Goal: Communication & Community: Answer question/provide support

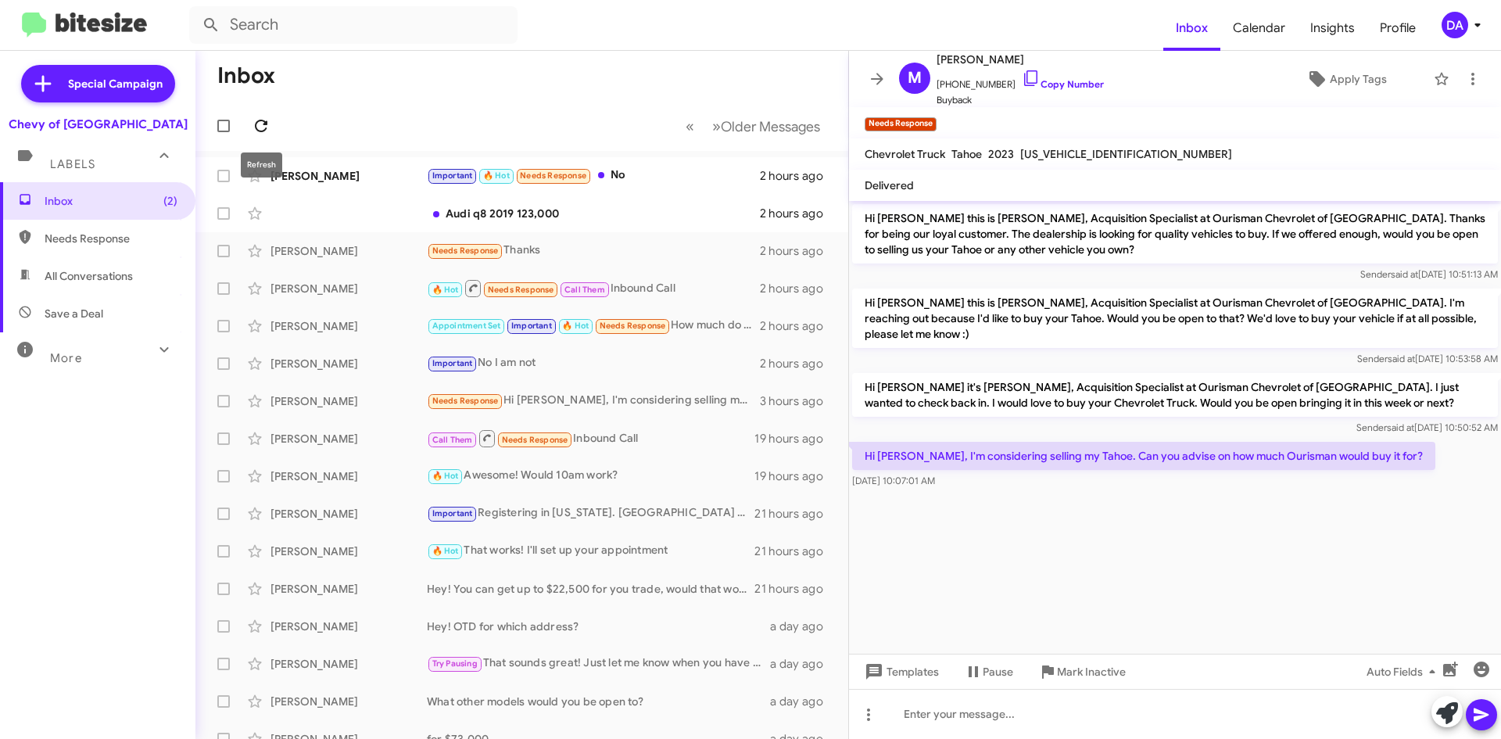
click at [261, 124] on icon at bounding box center [261, 125] width 19 height 19
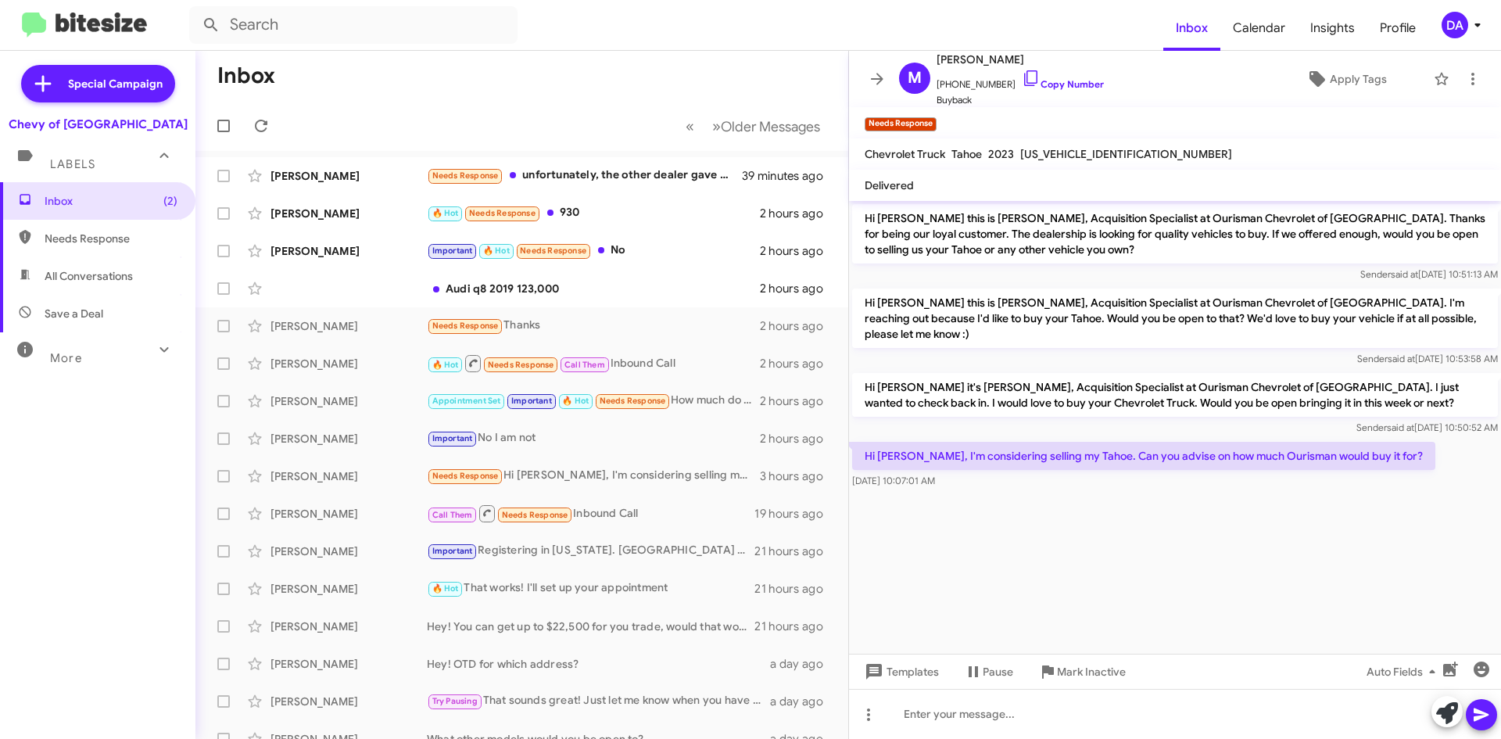
click at [130, 417] on div "Inbox (2) Needs Response All Conversations Save a Deal More Important 🔥 Hot App…" at bounding box center [97, 403] width 195 height 443
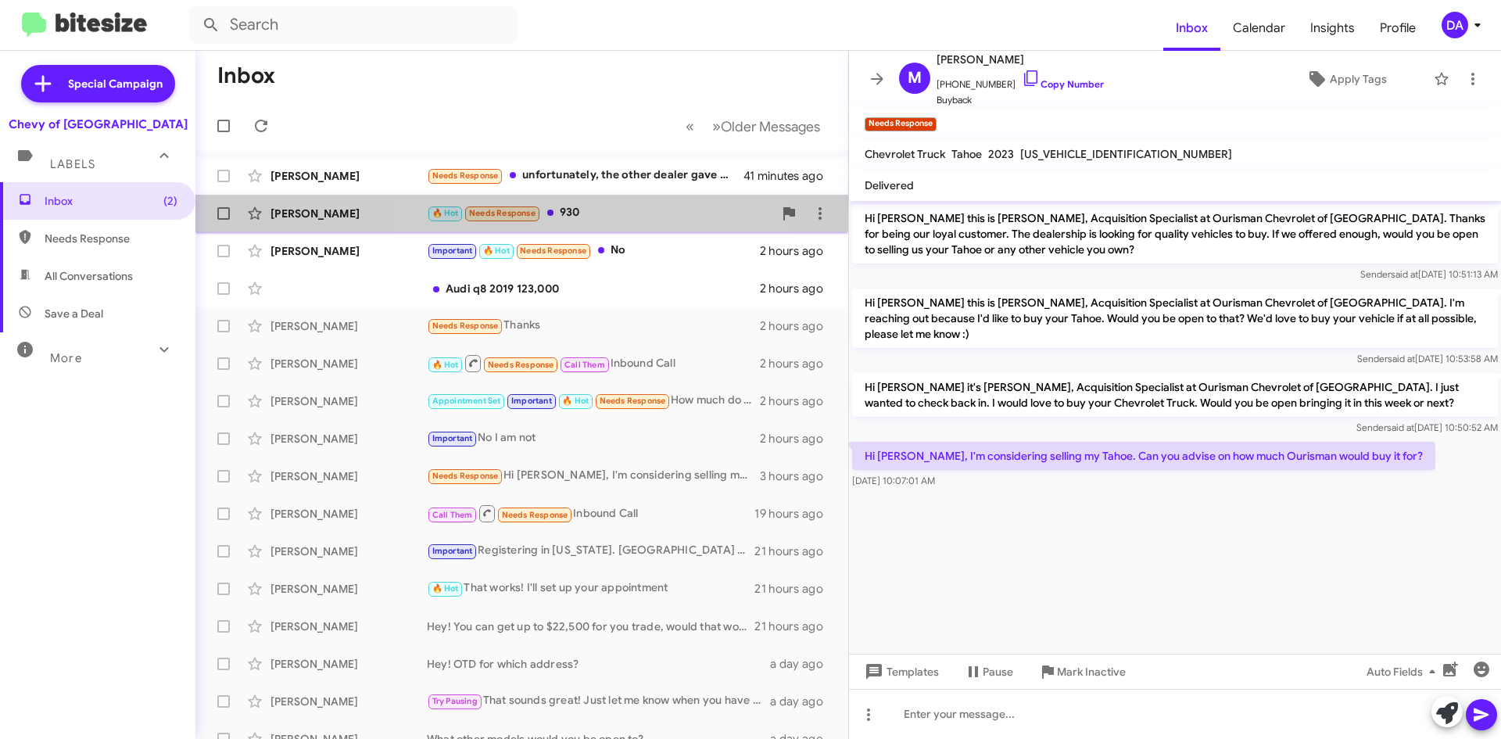
click at [573, 217] on div "🔥 Hot Needs Response 930" at bounding box center [600, 213] width 346 height 18
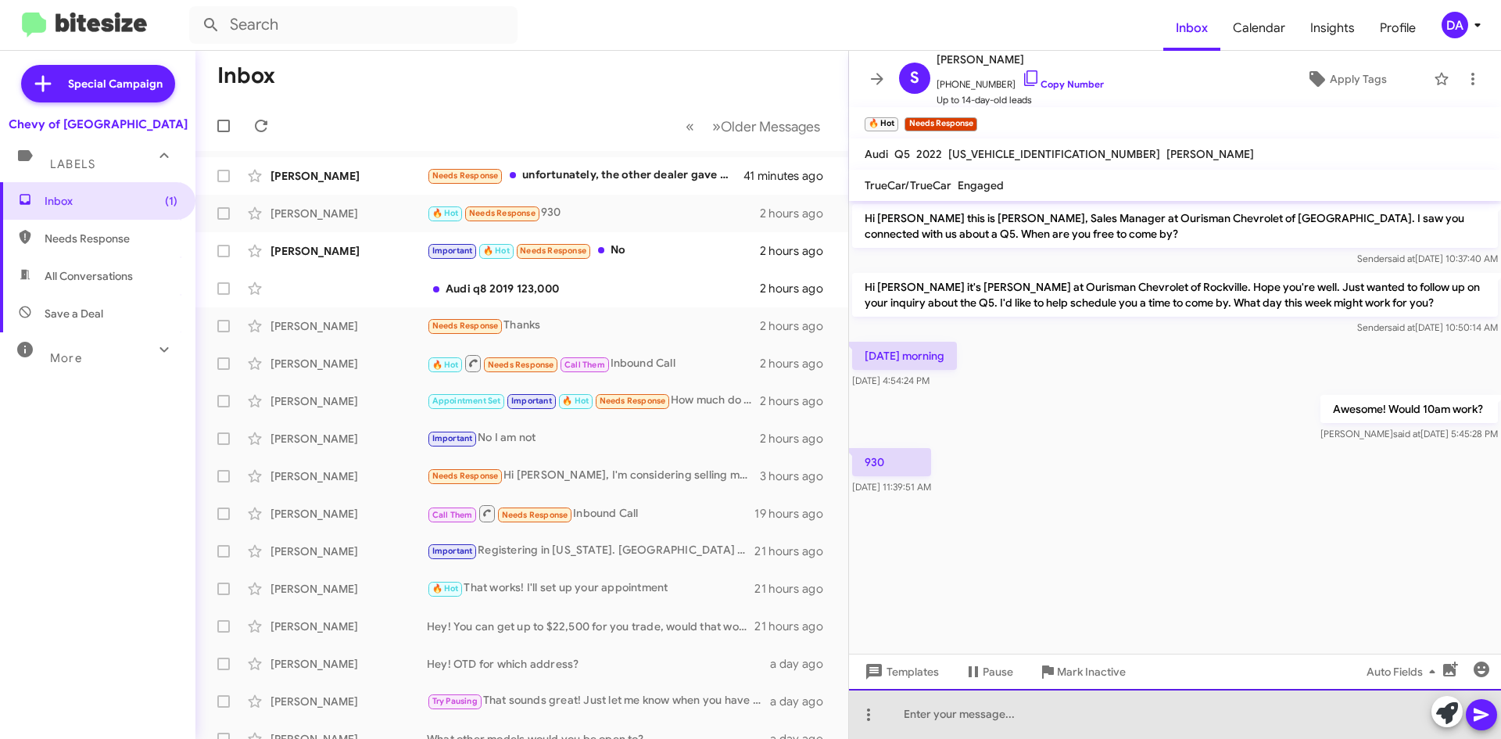
click at [1023, 724] on div at bounding box center [1175, 714] width 652 height 50
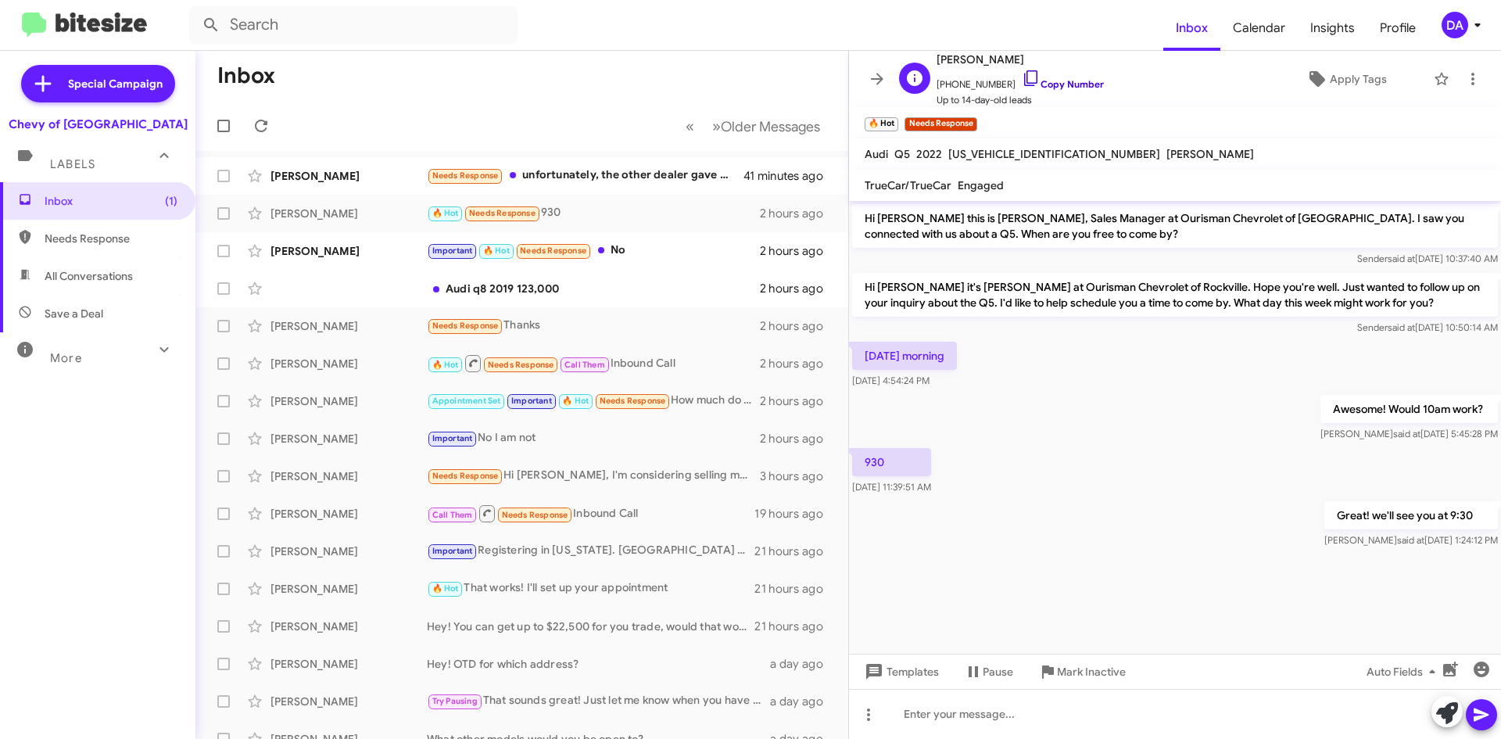
click at [1059, 80] on link "Copy Number" at bounding box center [1063, 84] width 82 height 12
click at [1081, 675] on span "Mark Inactive" at bounding box center [1091, 671] width 69 height 28
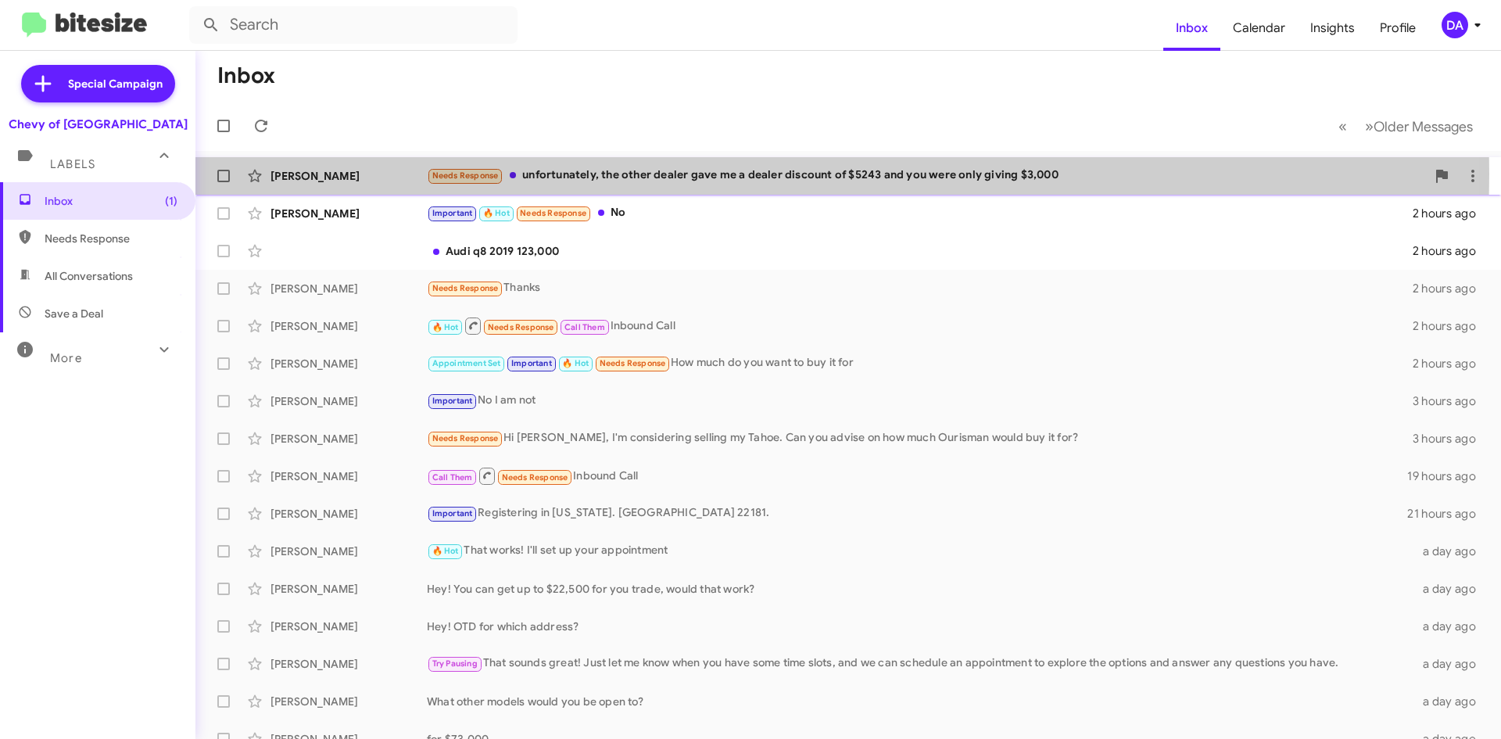
click at [590, 174] on div "Needs Response unfortunately, the other dealer gave me a dealer discount of $52…" at bounding box center [926, 176] width 999 height 18
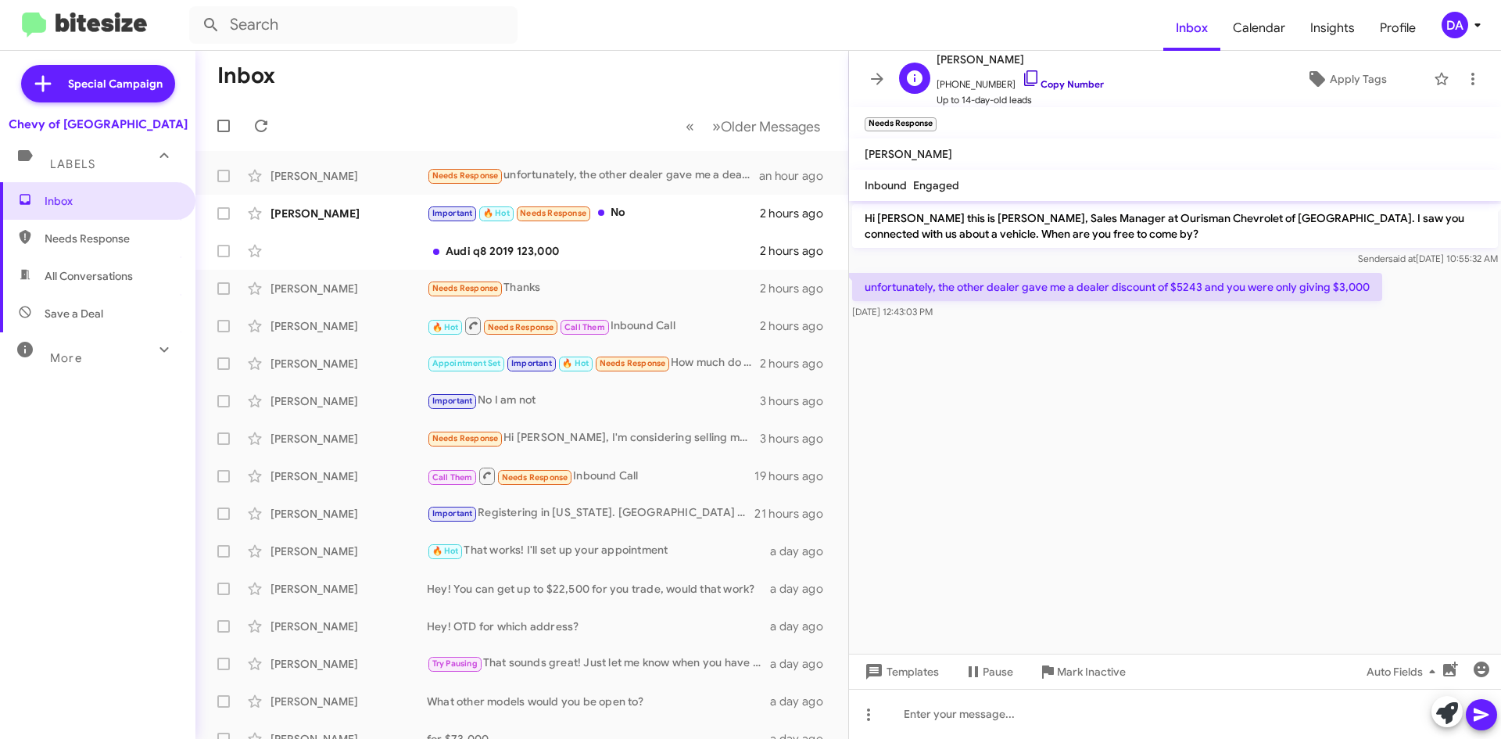
drag, startPoint x: 1041, startPoint y: 83, endPoint x: 1025, endPoint y: 83, distance: 15.6
click at [1041, 83] on link "Copy Number" at bounding box center [1063, 84] width 82 height 12
click at [1075, 675] on span "Mark Inactive" at bounding box center [1091, 671] width 69 height 28
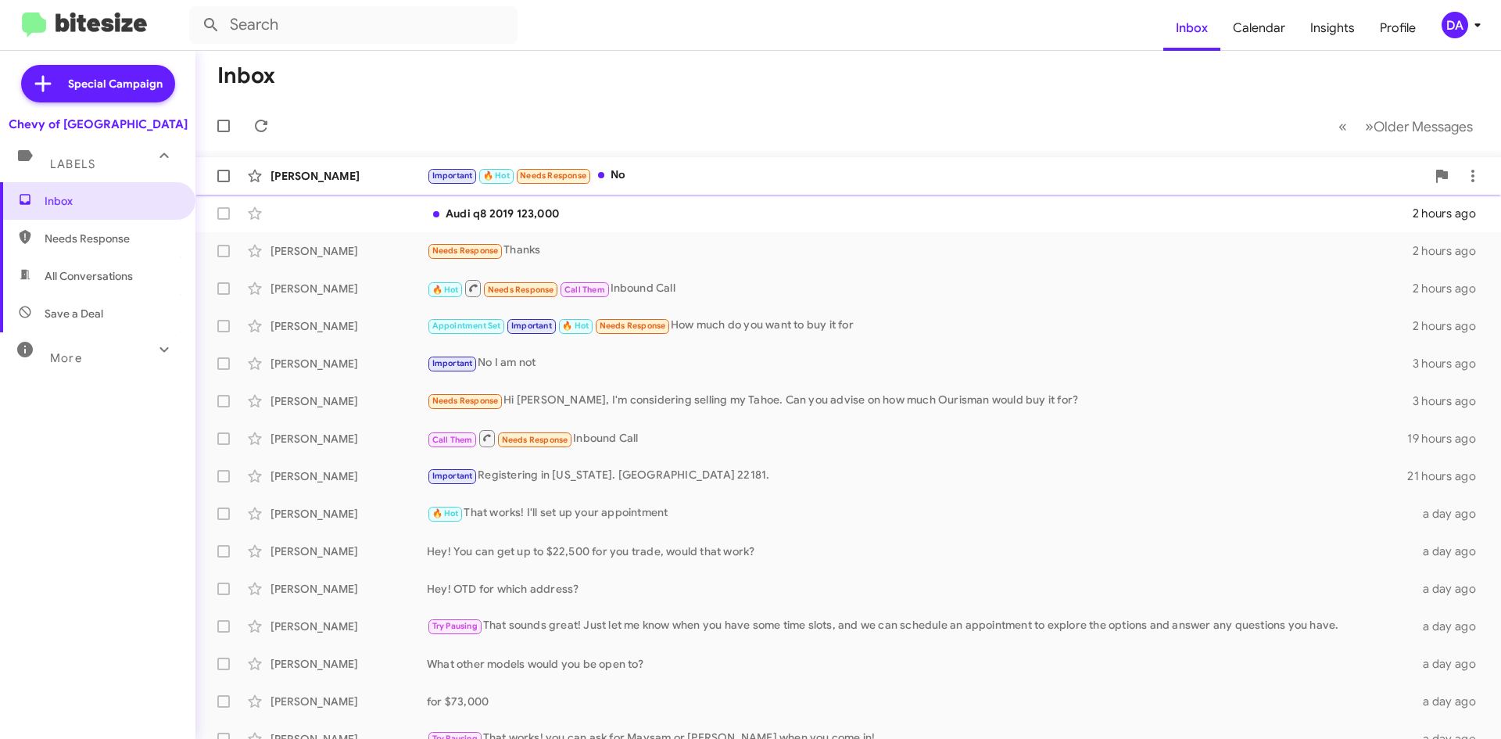
click at [621, 185] on div "[PERSON_NAME] Important 🔥 Hot Needs Response No 2 hours ago" at bounding box center [848, 175] width 1280 height 31
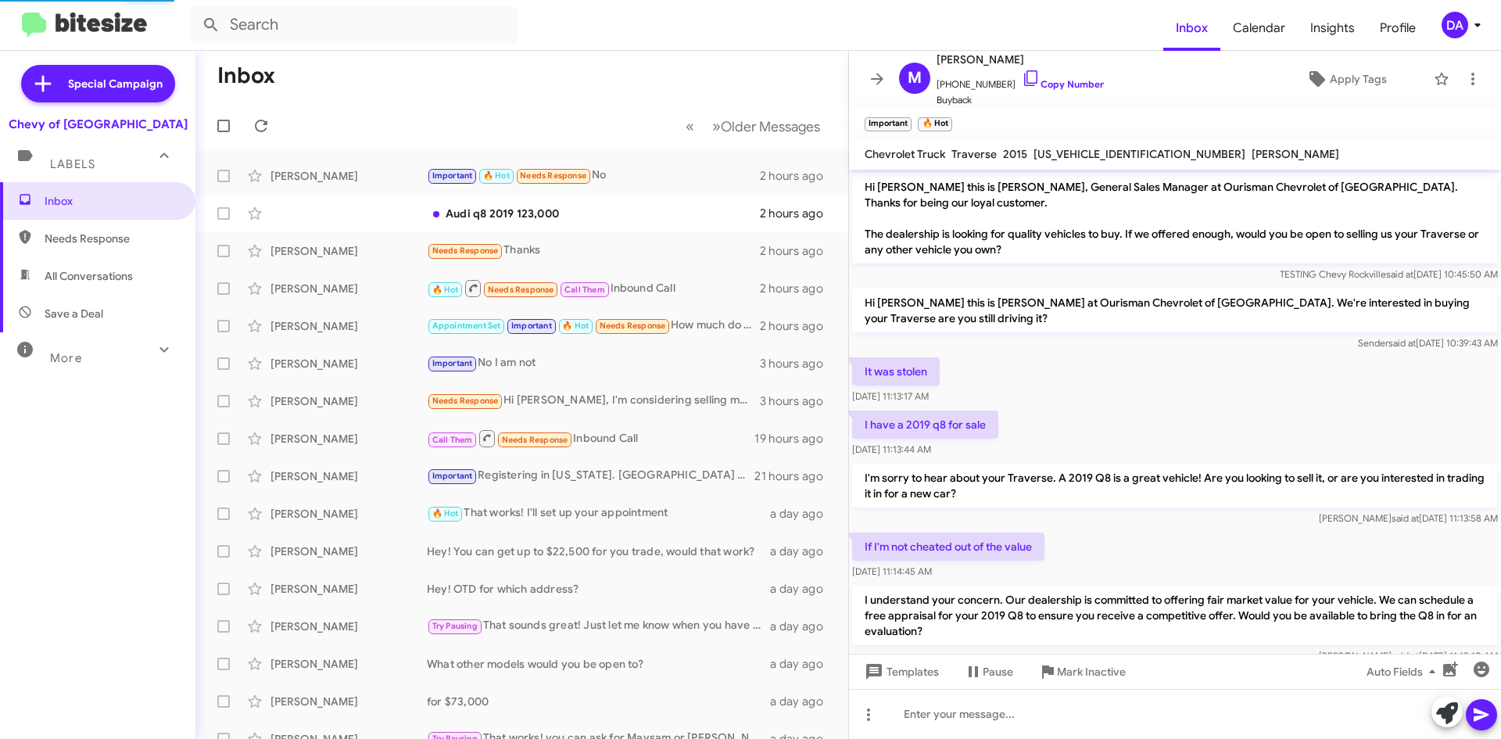
scroll to position [367, 0]
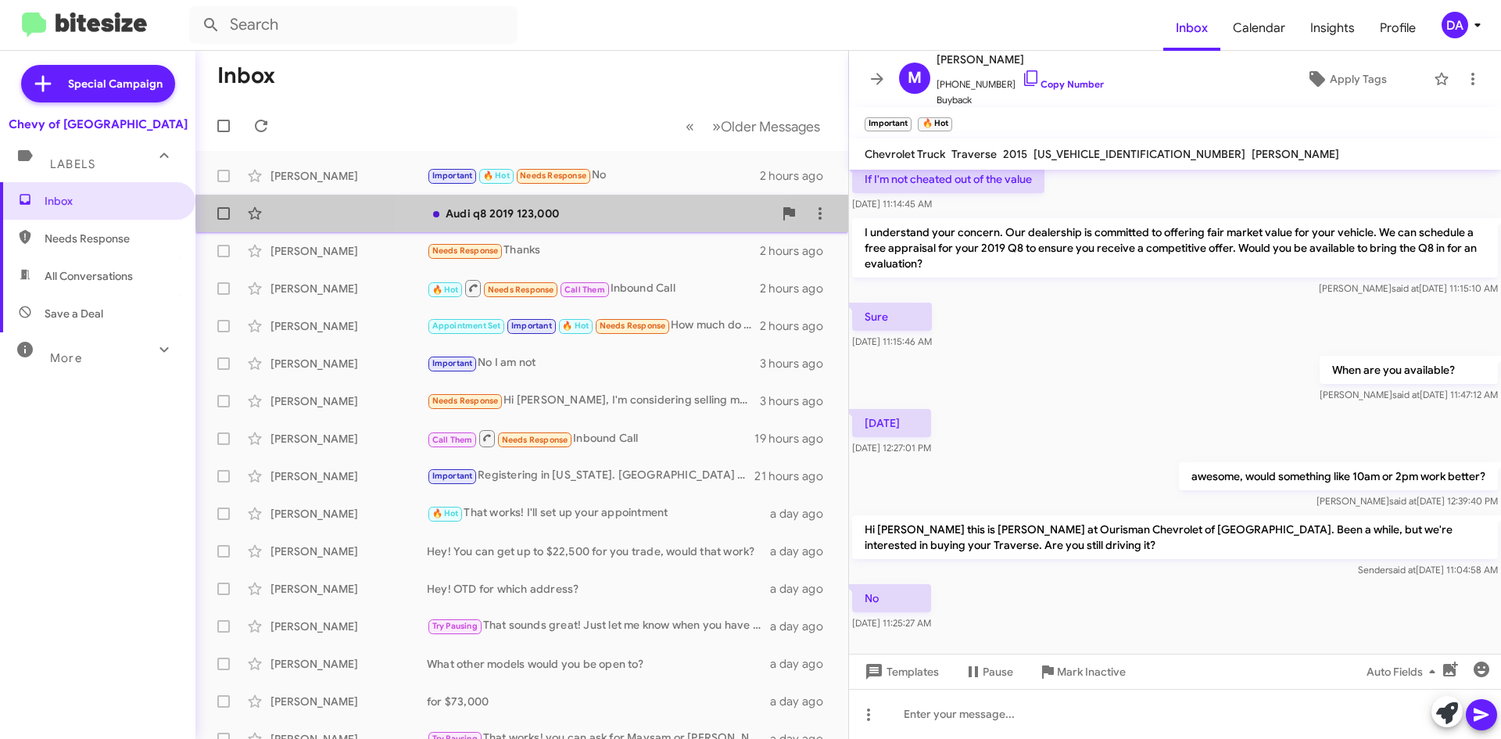
click at [550, 206] on div "Audi q8 2019 123,000" at bounding box center [600, 214] width 346 height 16
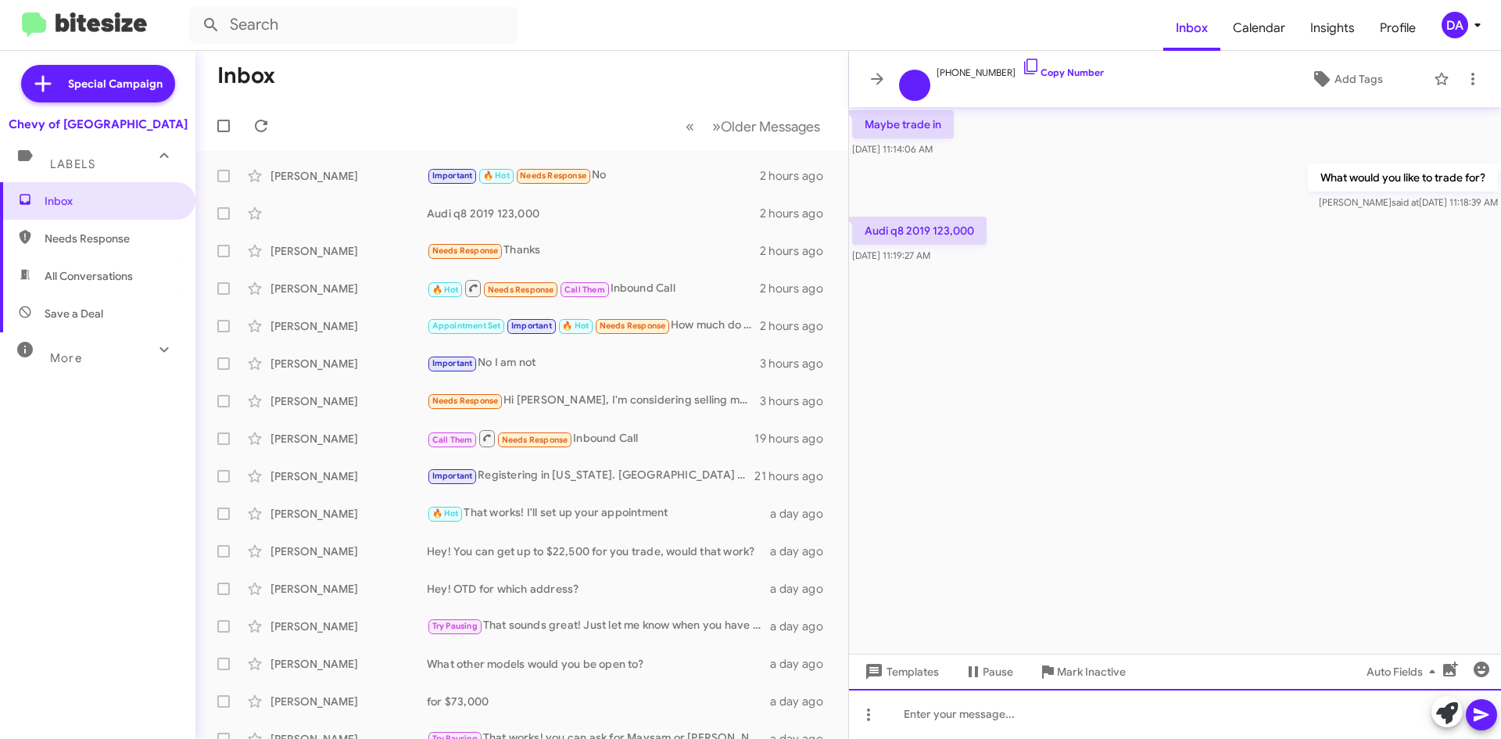
click at [992, 716] on div at bounding box center [1175, 714] width 652 height 50
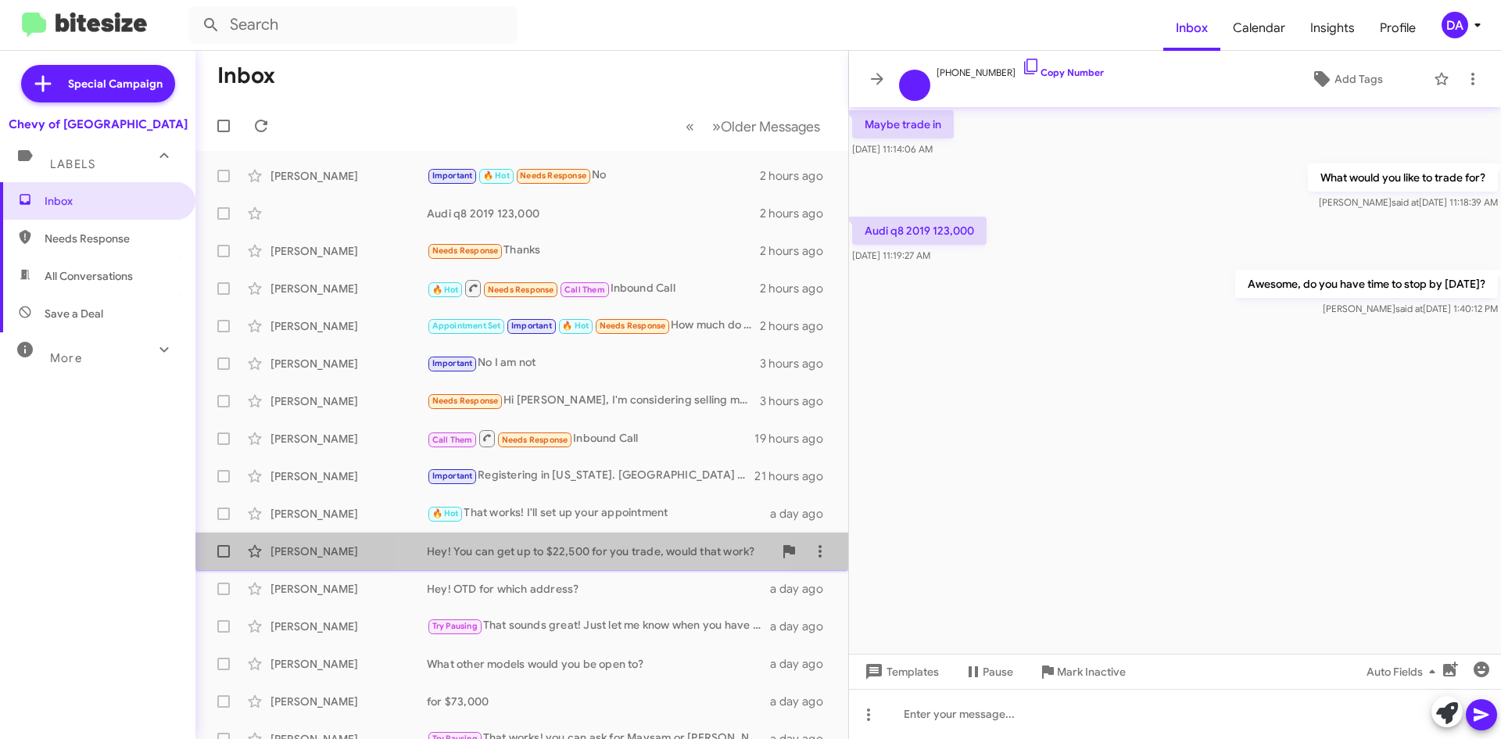
click at [532, 545] on div "Hey! You can get up to $22,500 for you trade, would that work?" at bounding box center [600, 551] width 346 height 16
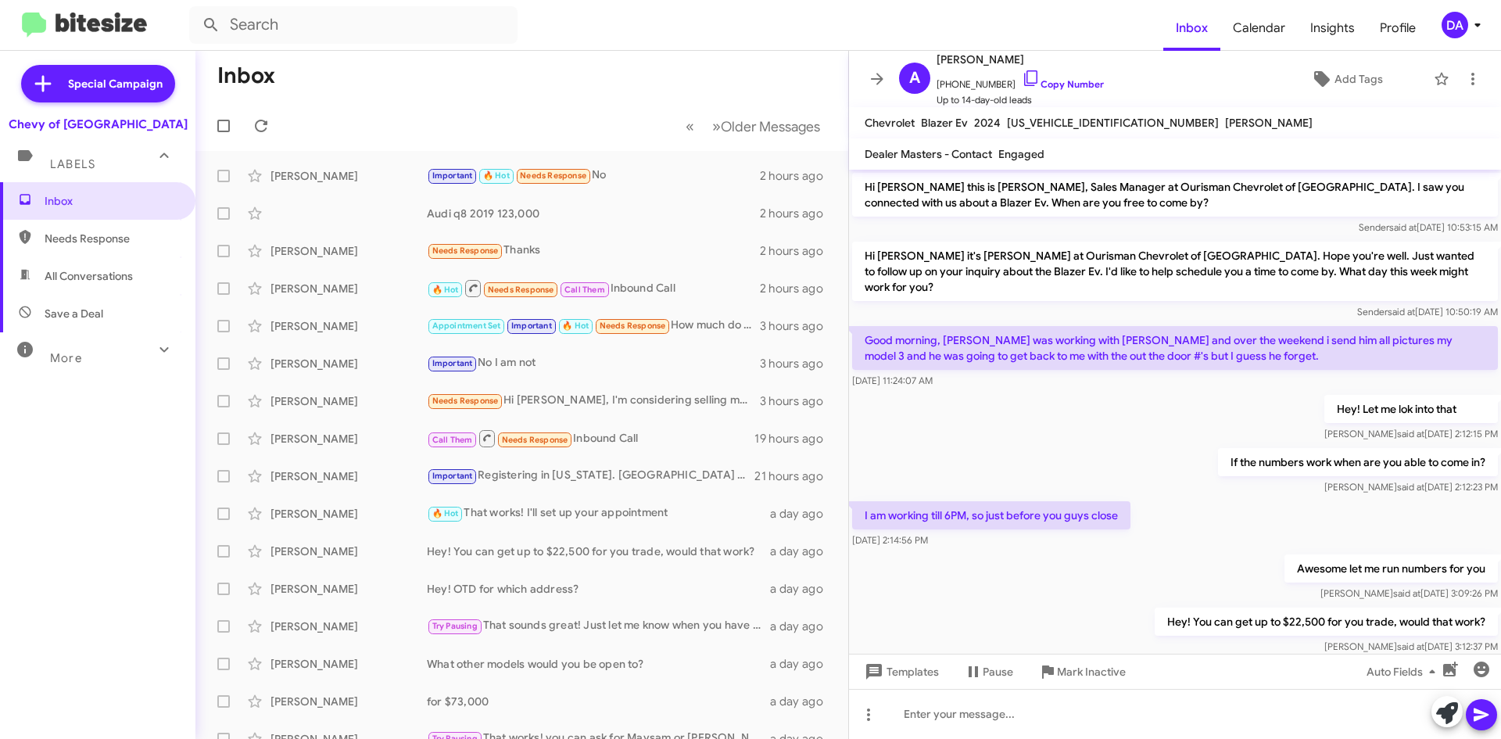
click at [91, 441] on div "Inbox Needs Response All Conversations Save a Deal More Important 🔥 Hot Appoint…" at bounding box center [97, 403] width 195 height 443
click at [90, 470] on div "Inbox Needs Response All Conversations Save a Deal More Important 🔥 Hot Appoint…" at bounding box center [97, 403] width 195 height 443
click at [257, 124] on icon at bounding box center [261, 125] width 19 height 19
click at [45, 504] on div "Inbox Needs Response All Conversations Save a Deal More Important 🔥 Hot Appoint…" at bounding box center [97, 403] width 195 height 443
click at [249, 126] on span at bounding box center [260, 125] width 31 height 19
